Goal: Task Accomplishment & Management: Manage account settings

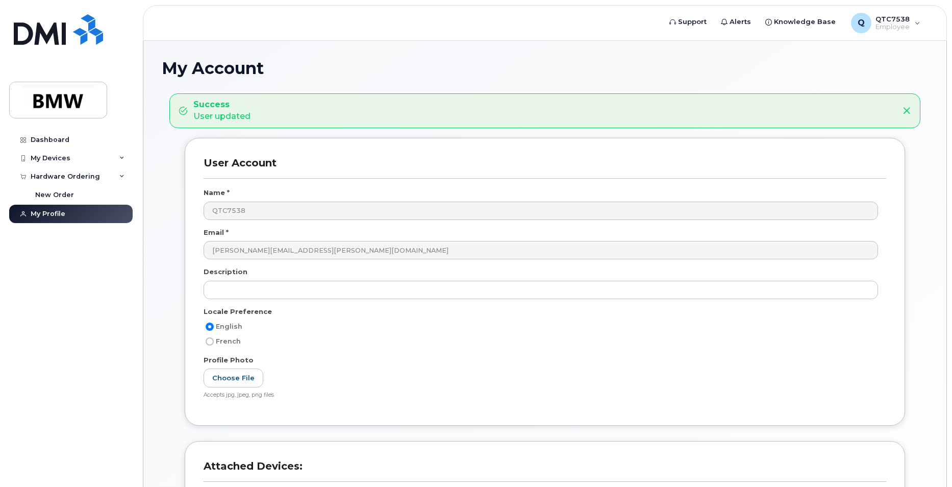
scroll to position [208, 0]
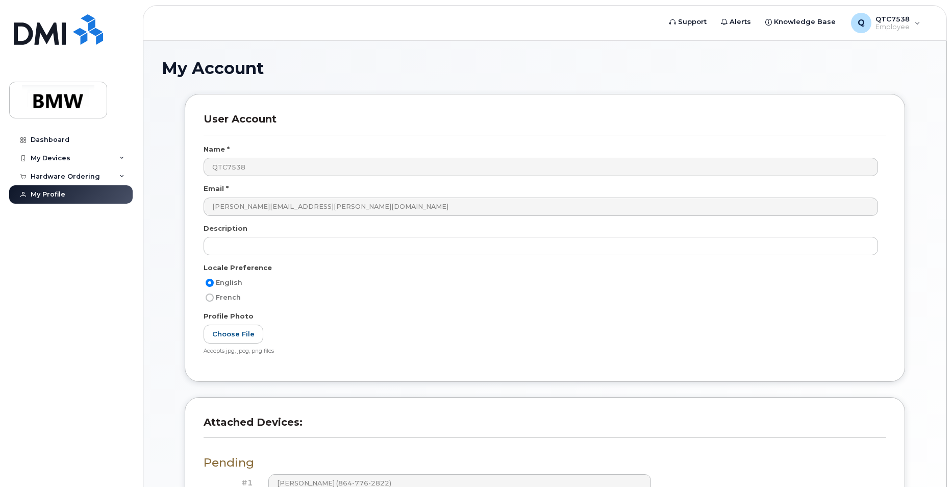
scroll to position [164, 0]
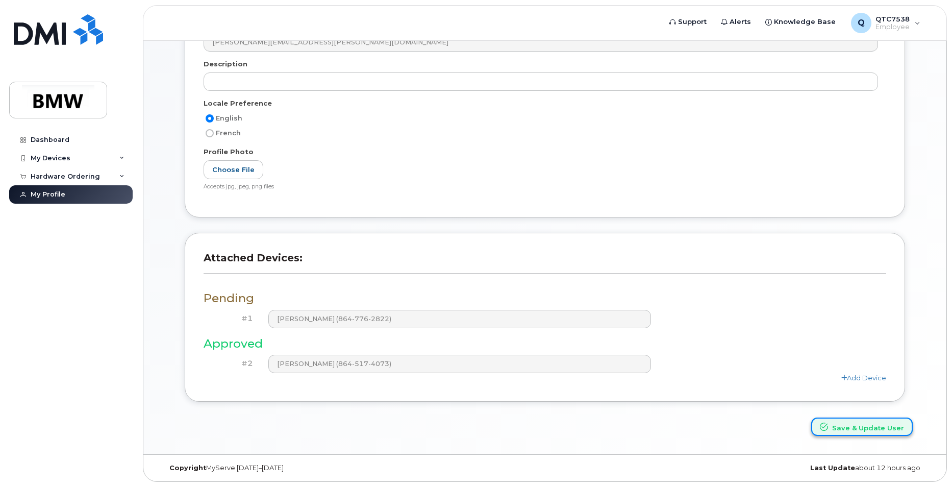
click at [847, 423] on button "Save & Update User" at bounding box center [862, 426] width 102 height 19
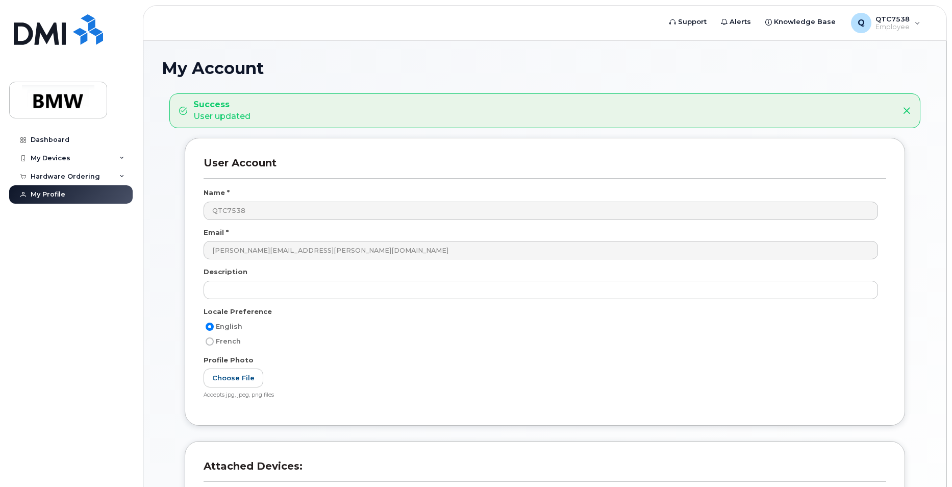
scroll to position [153, 0]
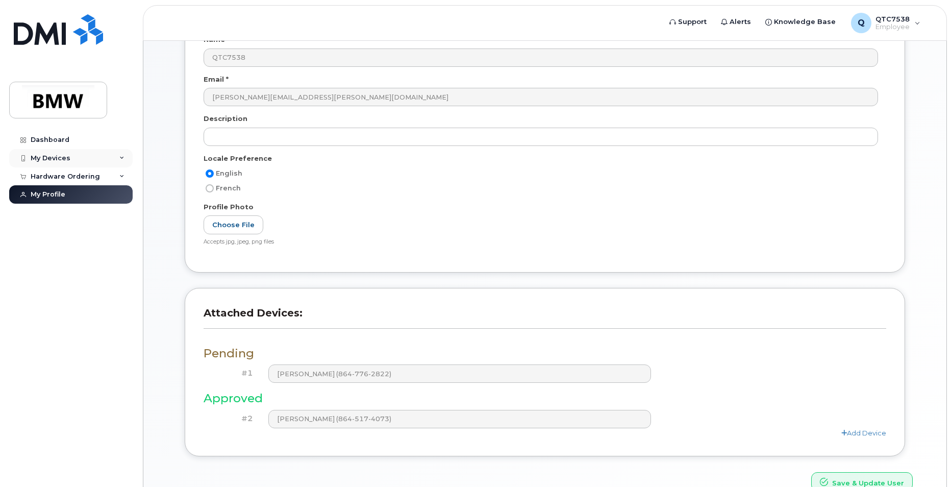
click at [54, 158] on div "My Devices" at bounding box center [51, 158] width 40 height 8
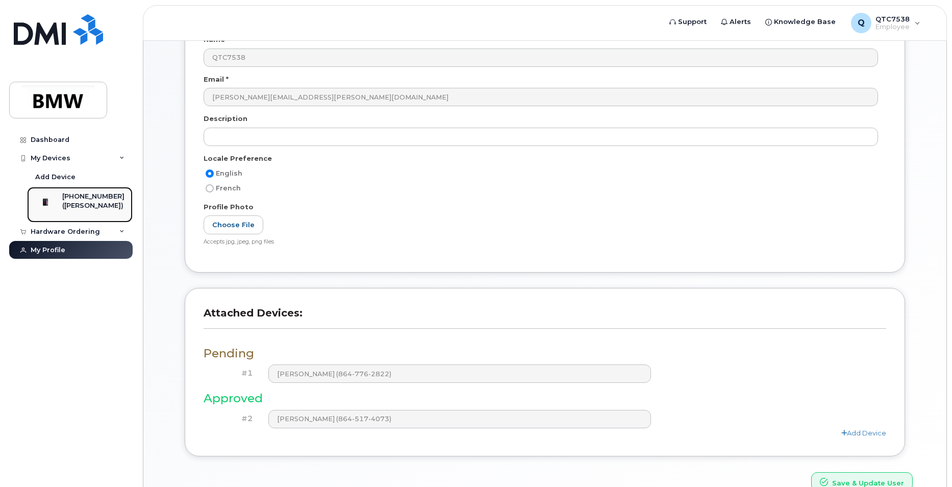
click at [102, 206] on div "([PERSON_NAME])" at bounding box center [93, 205] width 62 height 9
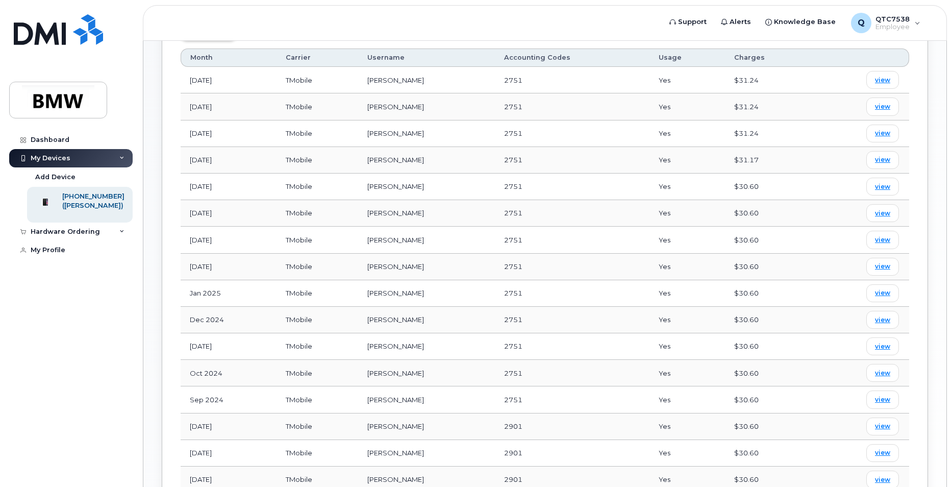
scroll to position [408, 0]
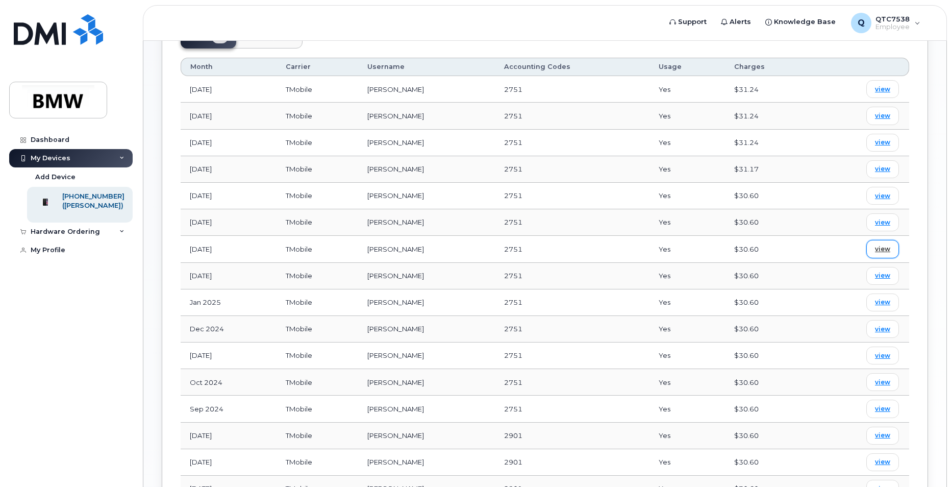
click at [889, 244] on span "view" at bounding box center [882, 248] width 15 height 9
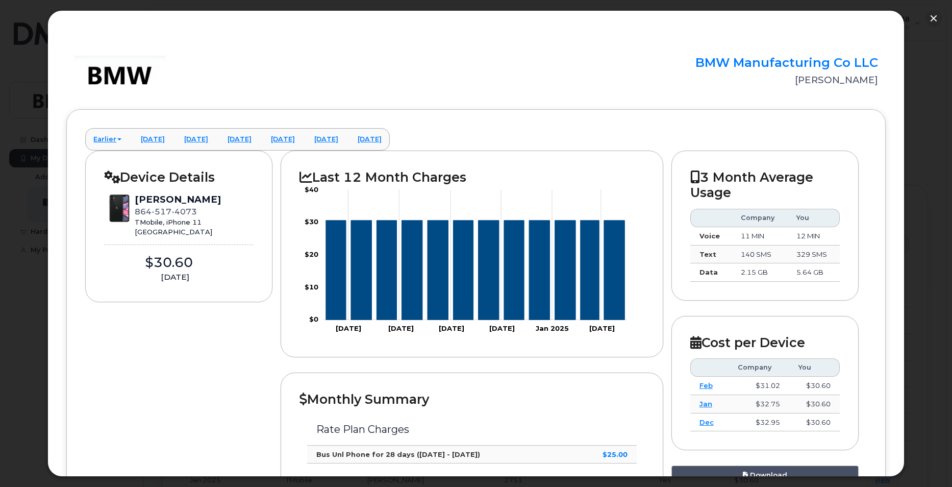
scroll to position [204, 0]
click at [934, 19] on button "button" at bounding box center [933, 18] width 16 height 16
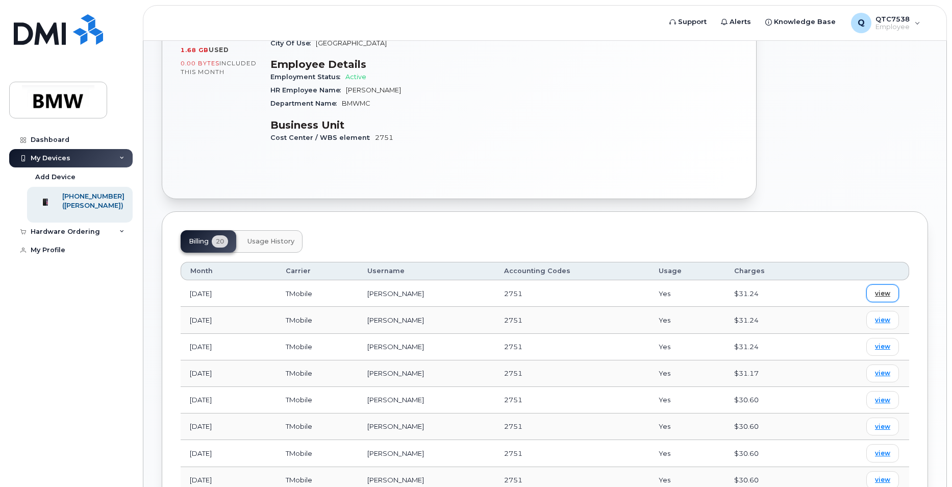
click at [884, 289] on span "view" at bounding box center [882, 293] width 15 height 9
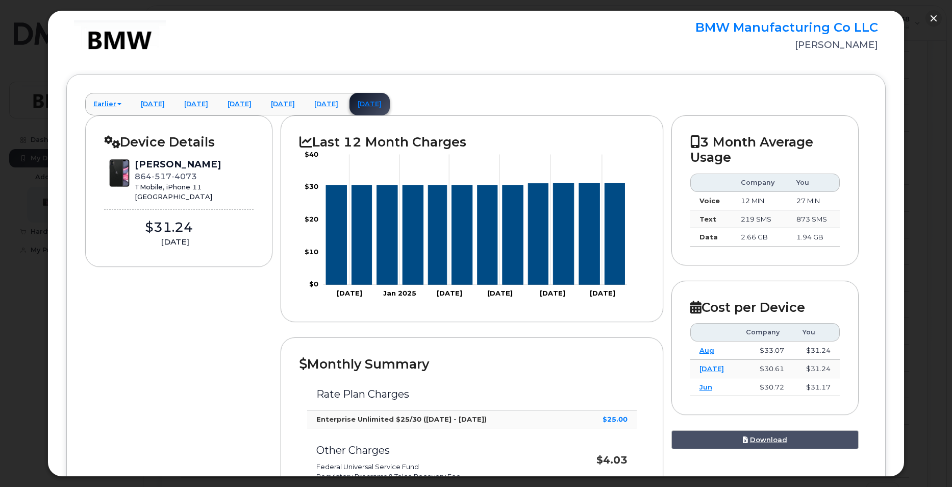
scroll to position [51, 0]
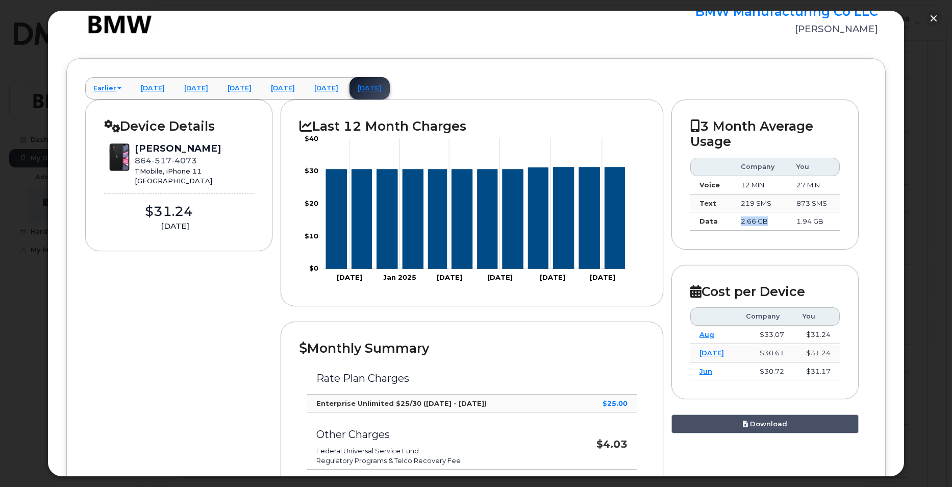
drag, startPoint x: 737, startPoint y: 218, endPoint x: 768, endPoint y: 218, distance: 30.6
click at [768, 218] on td "2.66 GB" at bounding box center [760, 221] width 56 height 18
drag, startPoint x: 742, startPoint y: 205, endPoint x: 762, endPoint y: 204, distance: 19.9
click at [746, 204] on td "219 SMS" at bounding box center [760, 203] width 56 height 18
click at [765, 204] on td "219 SMS" at bounding box center [760, 203] width 56 height 18
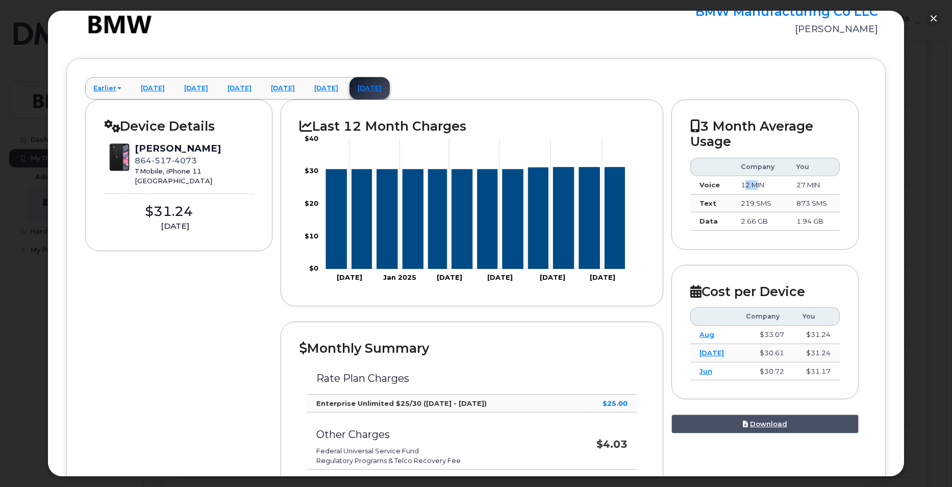
drag, startPoint x: 739, startPoint y: 178, endPoint x: 758, endPoint y: 180, distance: 19.5
click at [754, 180] on td "12 MIN" at bounding box center [760, 185] width 56 height 18
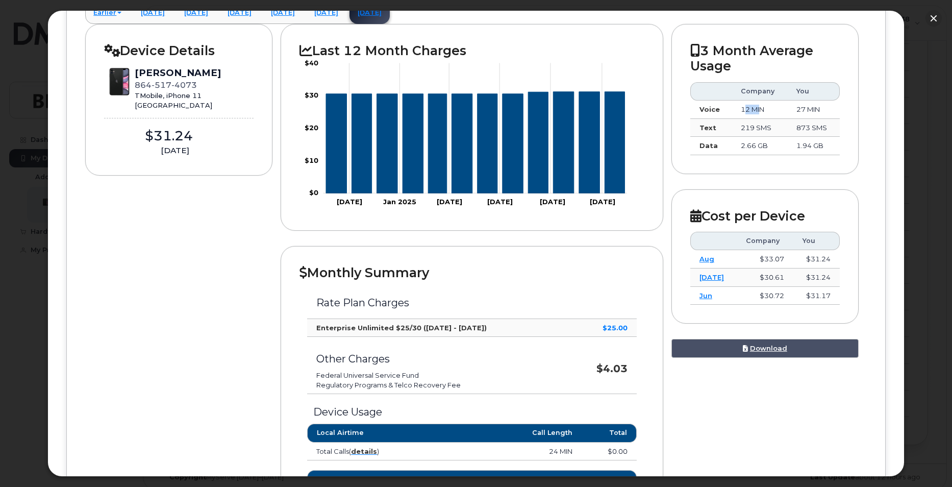
scroll to position [0, 0]
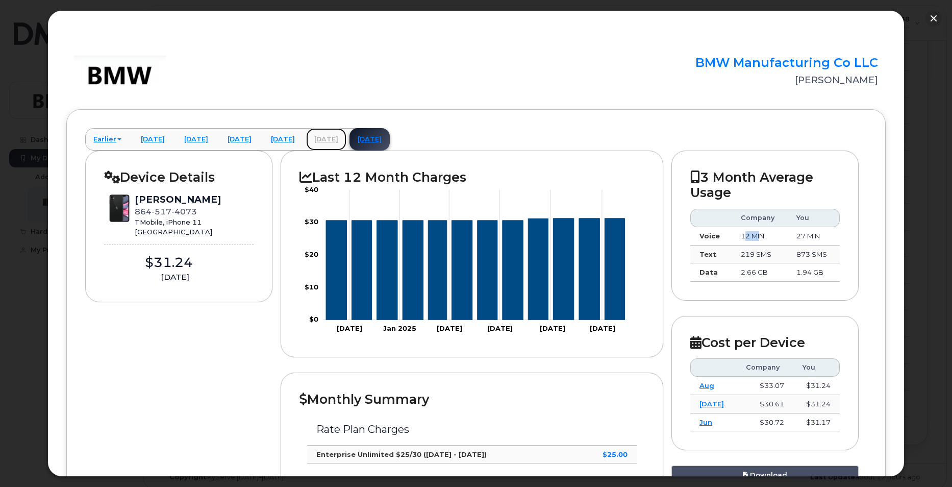
drag, startPoint x: 382, startPoint y: 134, endPoint x: 399, endPoint y: 141, distance: 18.1
click at [346, 134] on link "August 2025" at bounding box center [326, 139] width 40 height 22
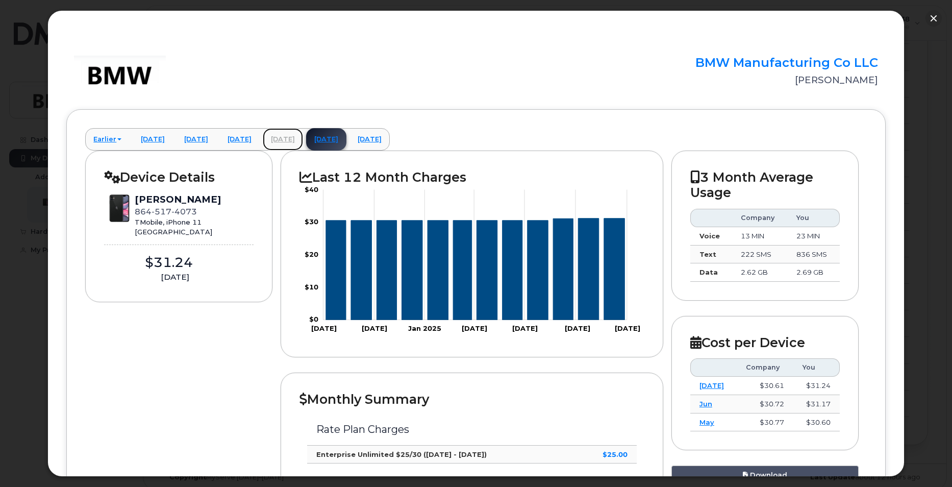
click at [303, 141] on link "July 2025" at bounding box center [283, 139] width 40 height 22
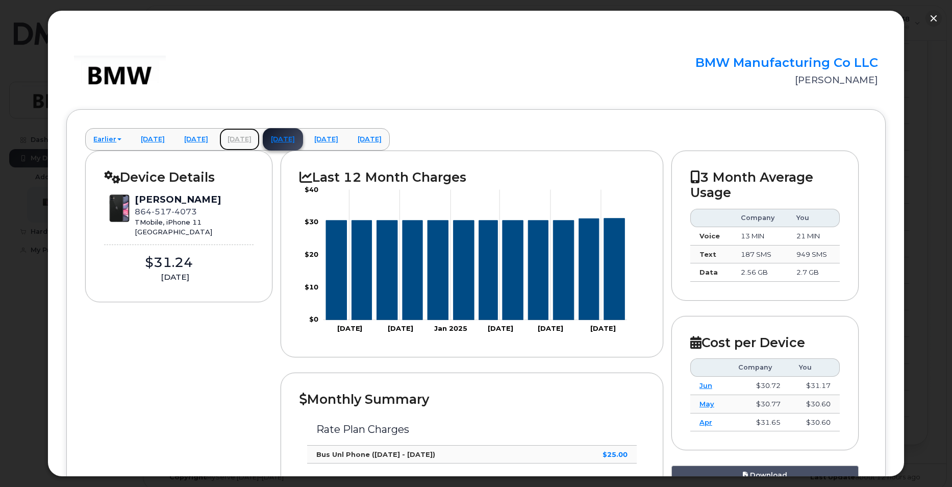
click at [260, 136] on link "June 2025" at bounding box center [239, 139] width 40 height 22
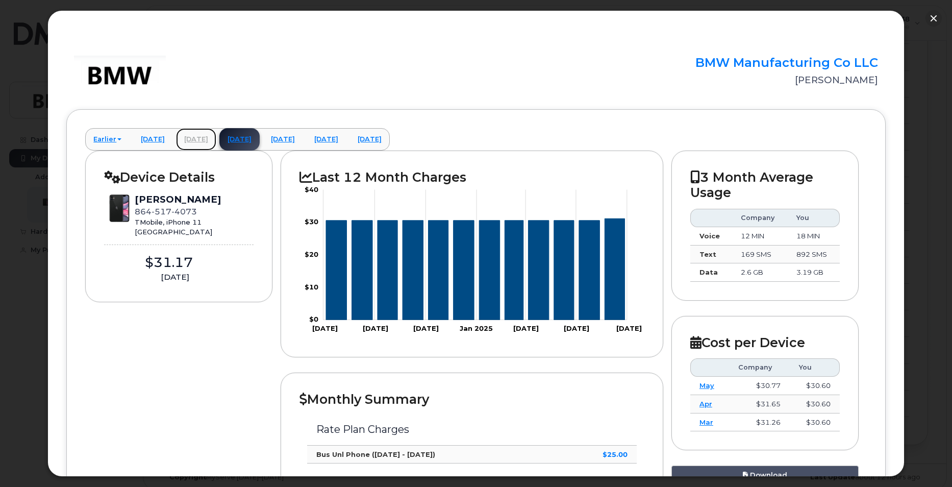
click at [216, 137] on link "May 2025" at bounding box center [196, 139] width 40 height 22
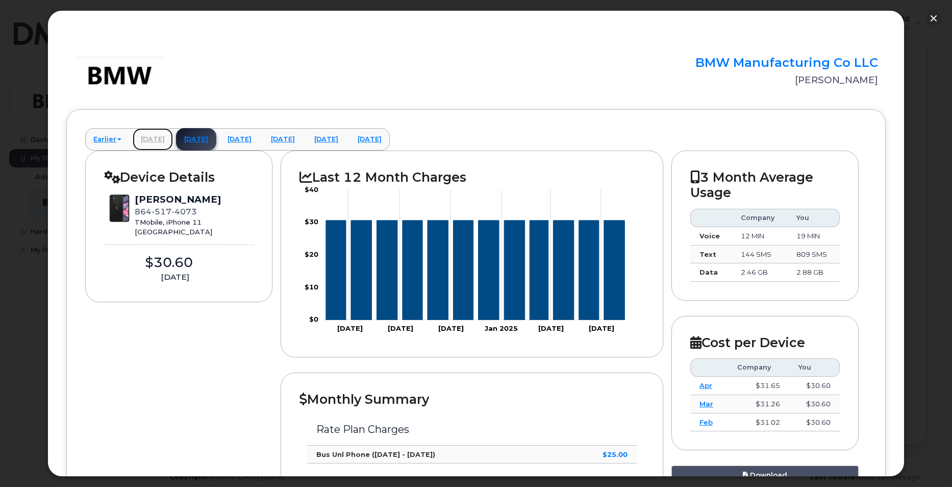
click at [160, 140] on link "April 2025" at bounding box center [153, 139] width 40 height 22
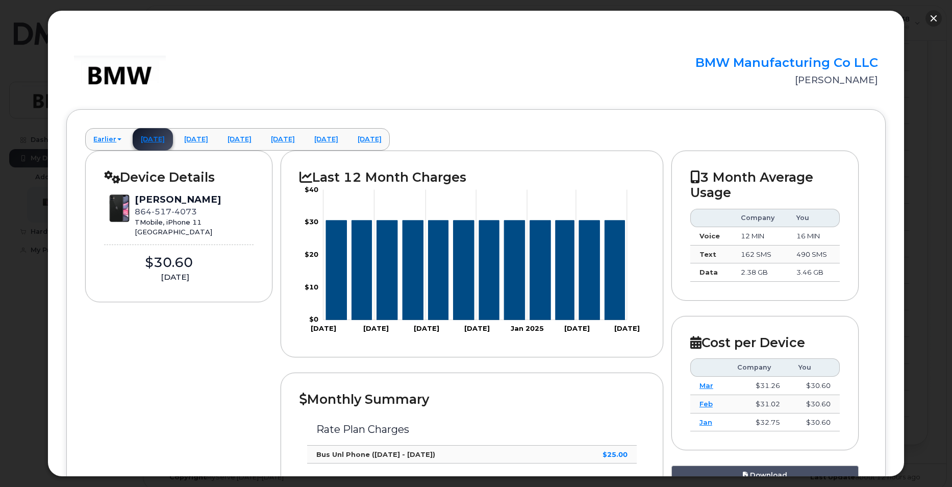
click at [935, 14] on button "button" at bounding box center [933, 18] width 16 height 16
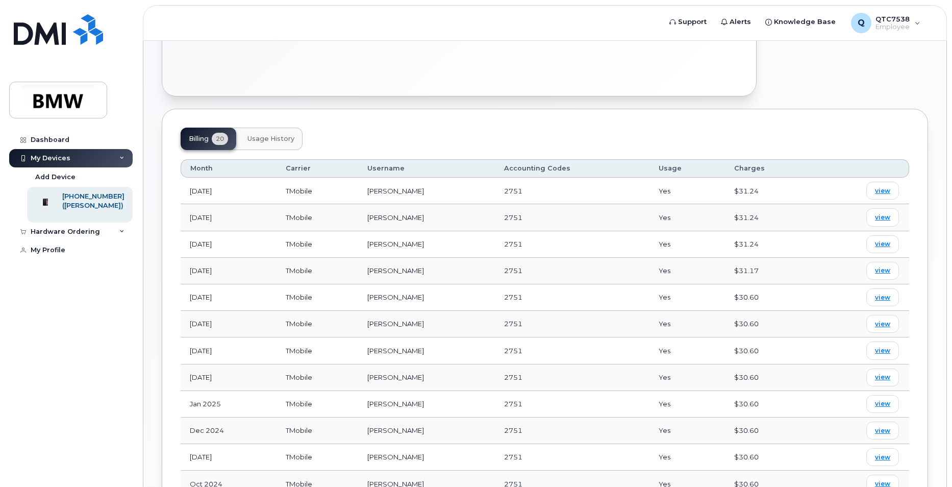
scroll to position [447, 0]
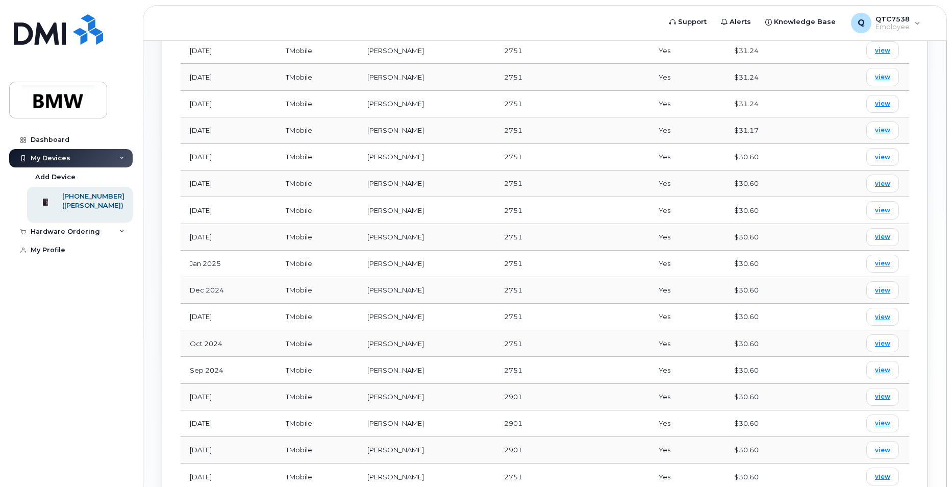
drag, startPoint x: 369, startPoint y: 178, endPoint x: 432, endPoint y: 178, distance: 62.7
click at [432, 178] on td "POWELL, MICHAEL" at bounding box center [426, 183] width 137 height 27
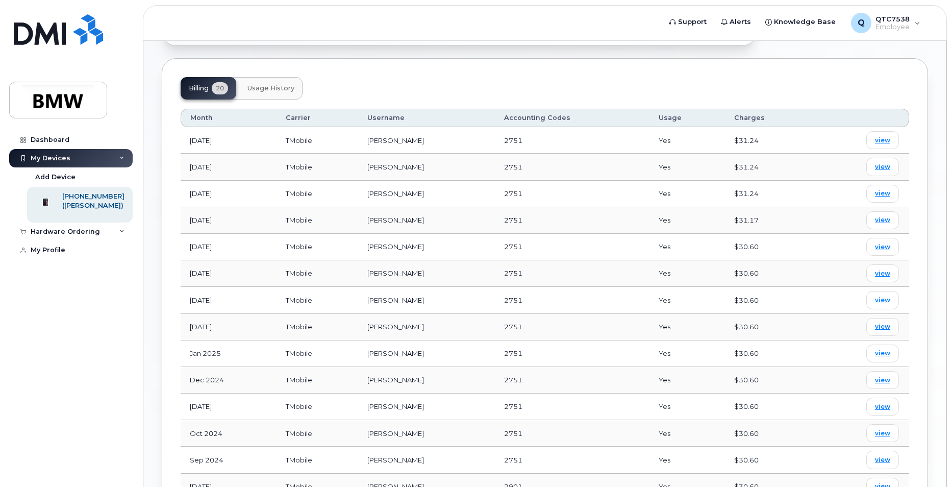
scroll to position [51, 0]
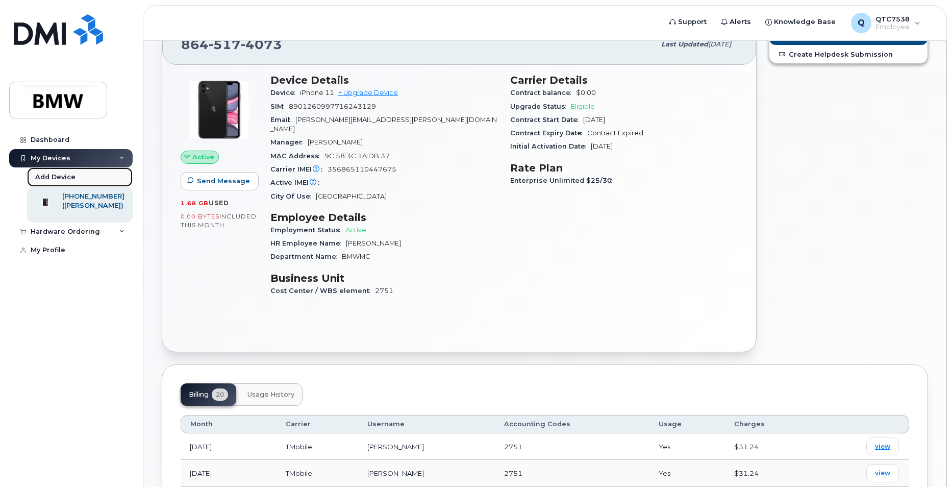
drag, startPoint x: 47, startPoint y: 172, endPoint x: 54, endPoint y: 173, distance: 6.2
click at [48, 172] on div "Add Device" at bounding box center [55, 176] width 40 height 9
click at [64, 160] on div "My Devices" at bounding box center [51, 158] width 40 height 8
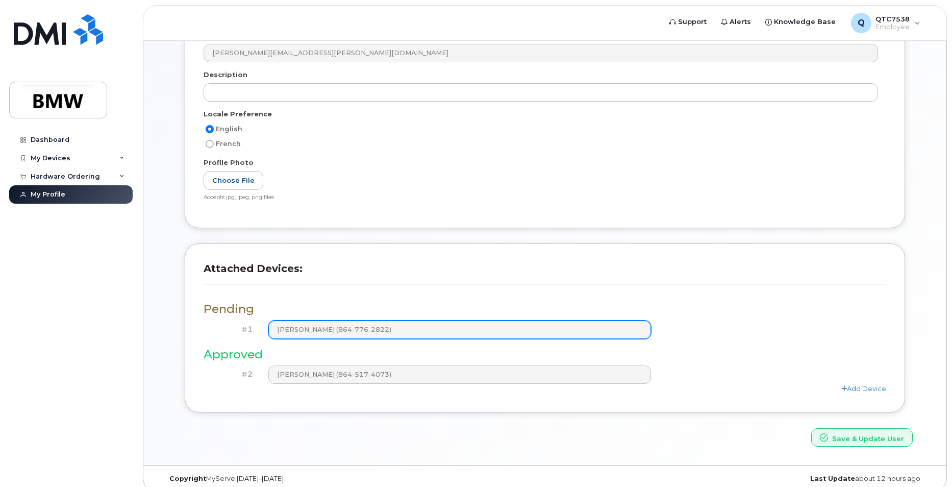
scroll to position [164, 0]
